Goal: Transaction & Acquisition: Purchase product/service

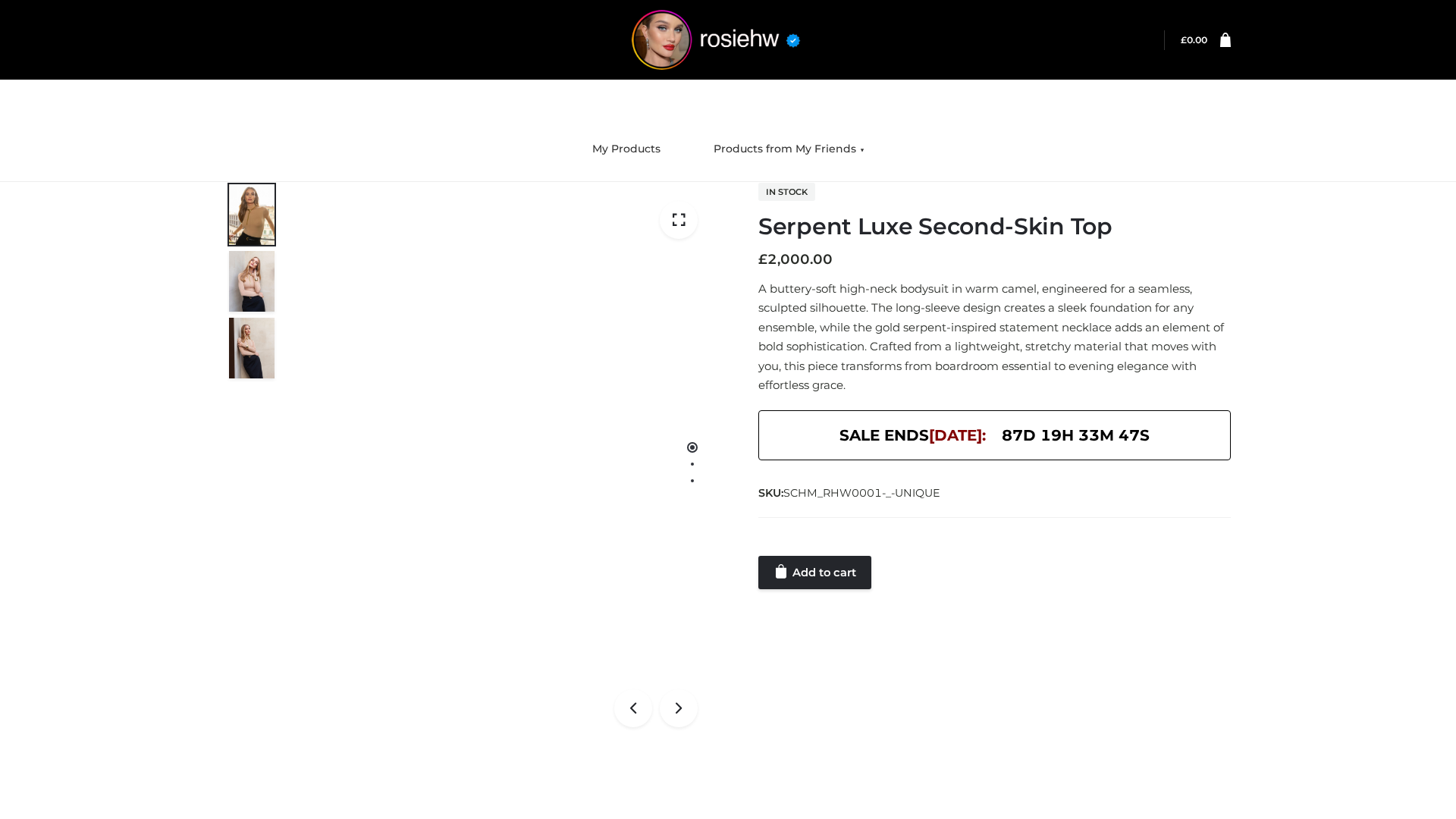
click at [816, 573] on link "Add to cart" at bounding box center [814, 572] width 113 height 33
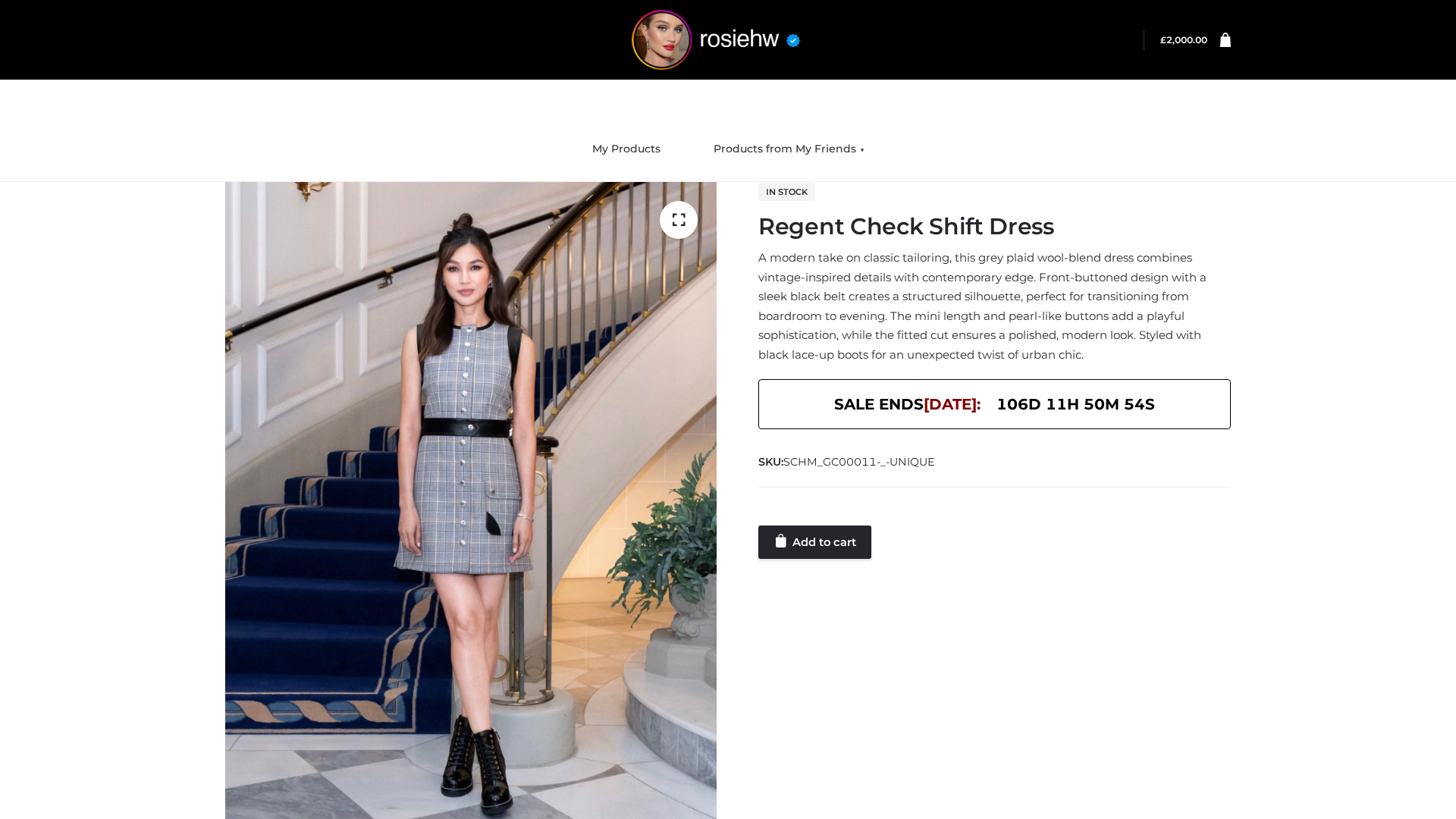
click at [816, 541] on link "Add to cart" at bounding box center [814, 542] width 113 height 33
